Goal: Find specific page/section: Find specific page/section

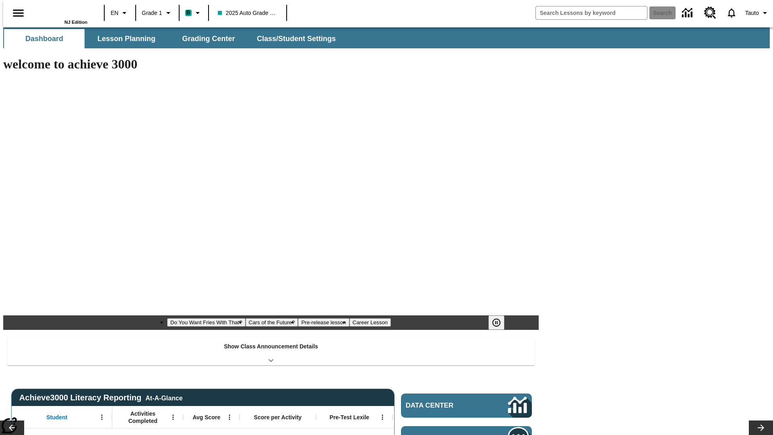
type input "-1"
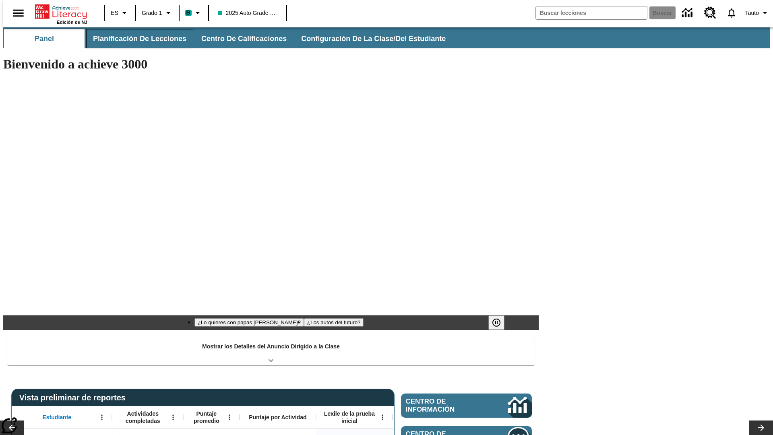
click at [135, 39] on span "Planificación de lecciones" at bounding box center [139, 38] width 93 height 9
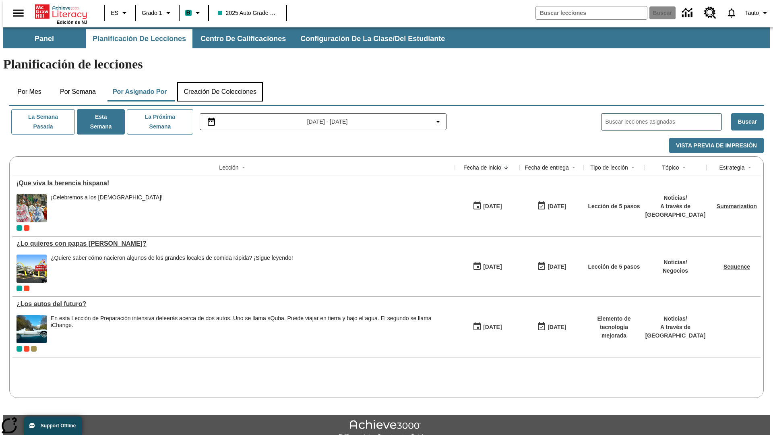
click at [220, 82] on button "Creación de colecciones" at bounding box center [220, 91] width 86 height 19
